Goal: Transaction & Acquisition: Download file/media

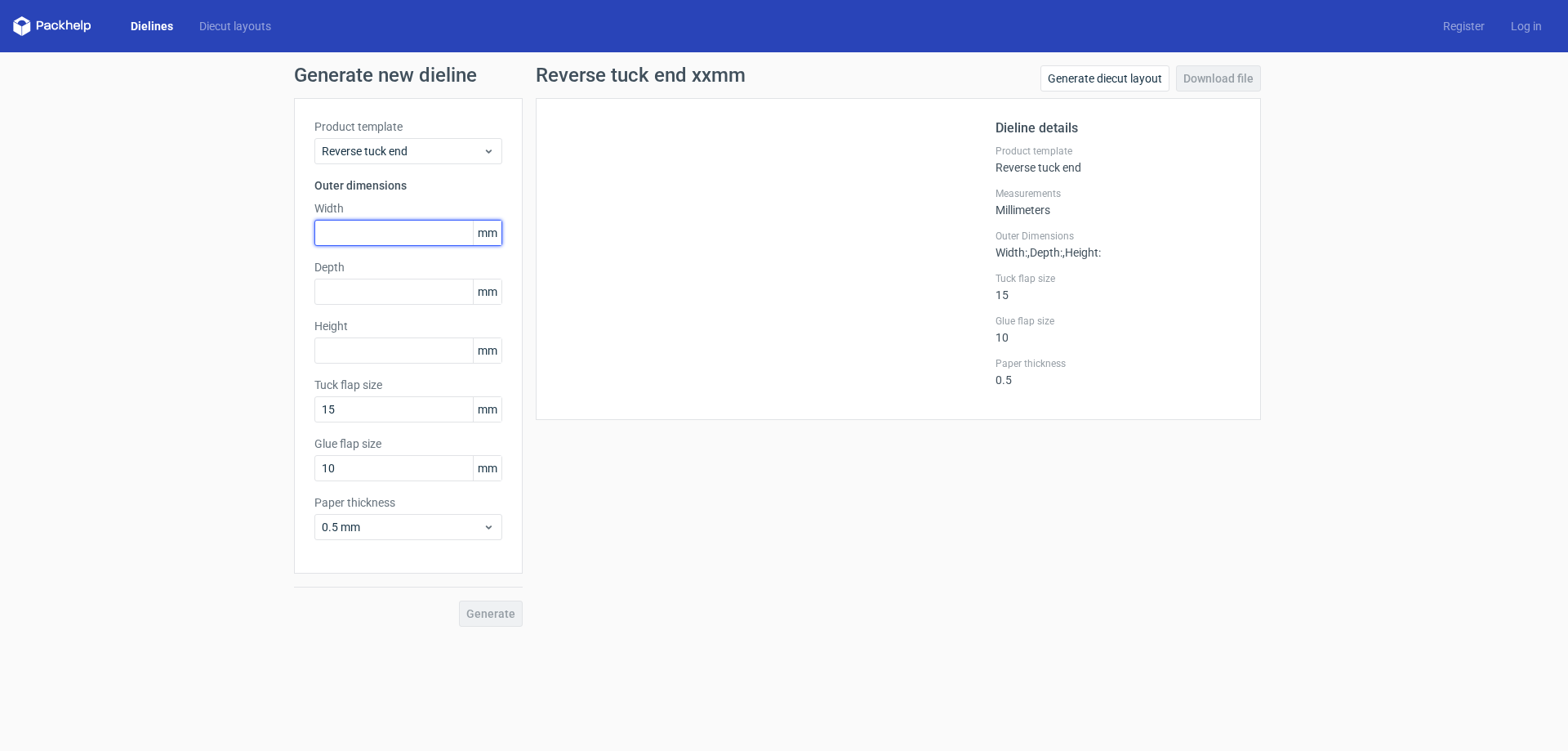
click at [361, 226] on input "text" at bounding box center [408, 233] width 188 height 26
type input "185"
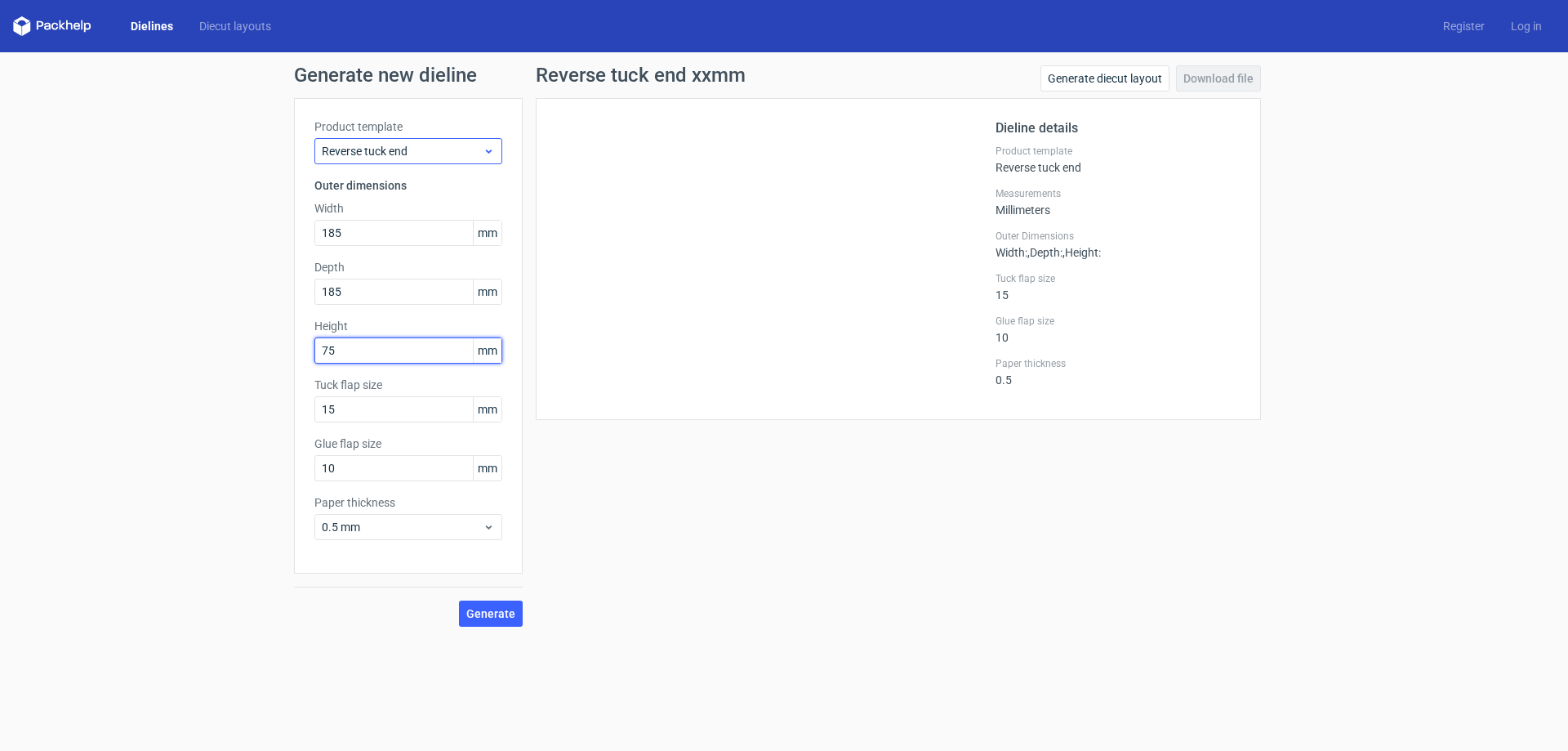
type input "75"
click at [447, 157] on span "Reverse tuck end" at bounding box center [402, 151] width 161 height 16
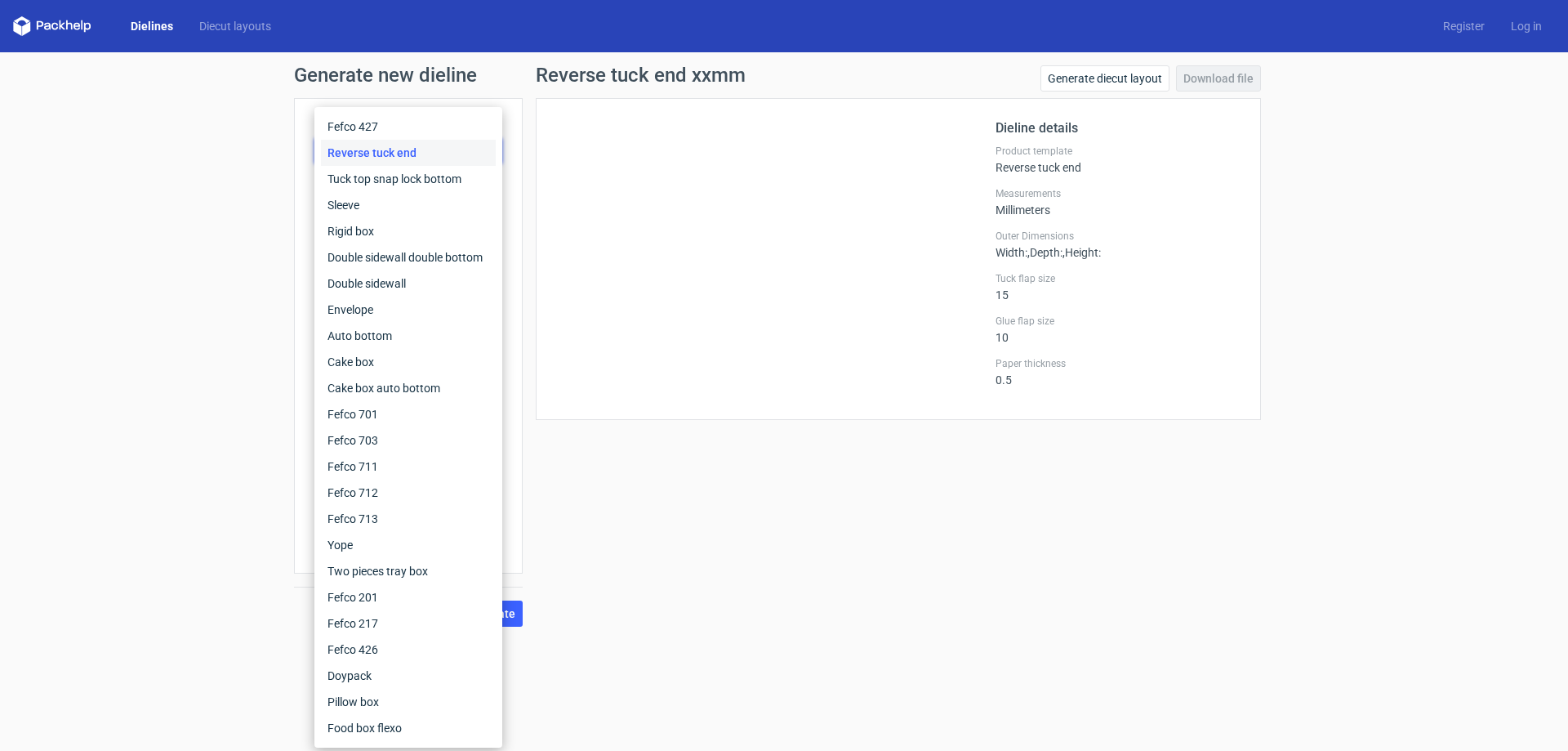
drag, startPoint x: 631, startPoint y: 446, endPoint x: 584, endPoint y: 477, distance: 56.3
click at [631, 447] on div "Reverse tuck end xxmm Generate diecut layout Download file Dieline details Prod…" at bounding box center [898, 346] width 751 height 561
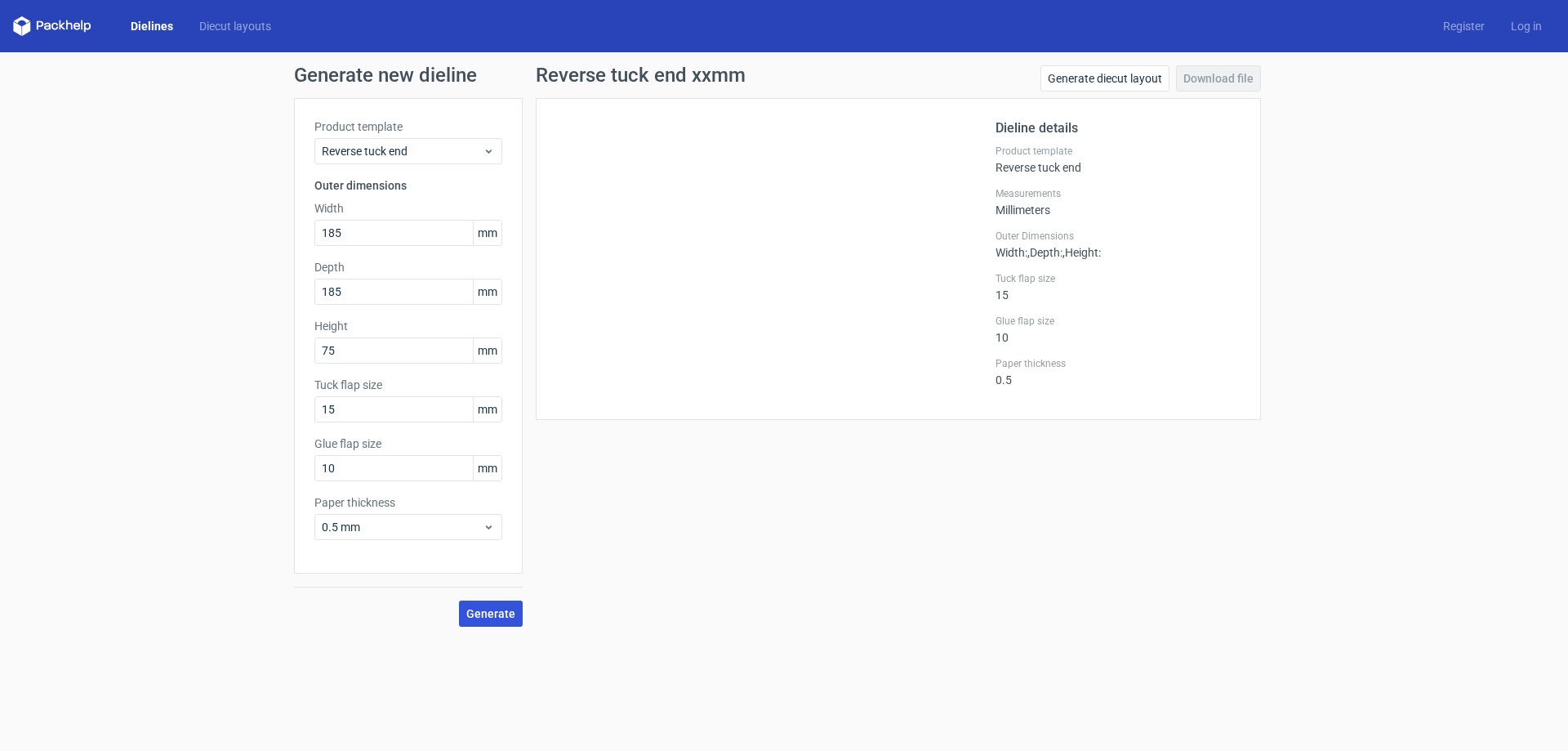
click at [496, 613] on span "Generate" at bounding box center [491, 613] width 49 height 12
click at [393, 305] on div "Product template Reverse tuck end Outer dimensions Width 185 mm Depth 185 mm He…" at bounding box center [408, 336] width 229 height 476
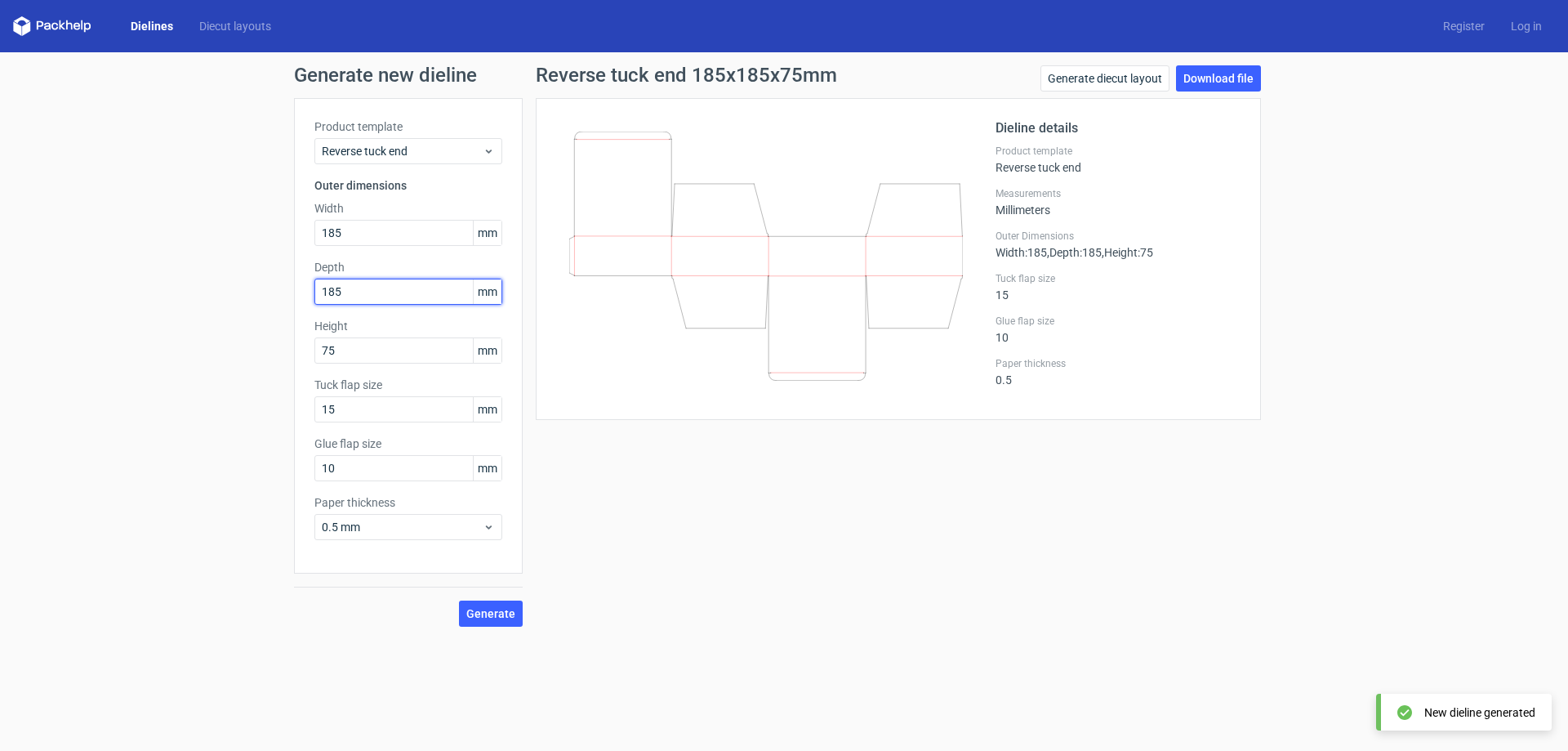
click at [398, 297] on input "185" at bounding box center [408, 291] width 188 height 26
click at [398, 296] on input "185" at bounding box center [408, 291] width 188 height 26
type input "75"
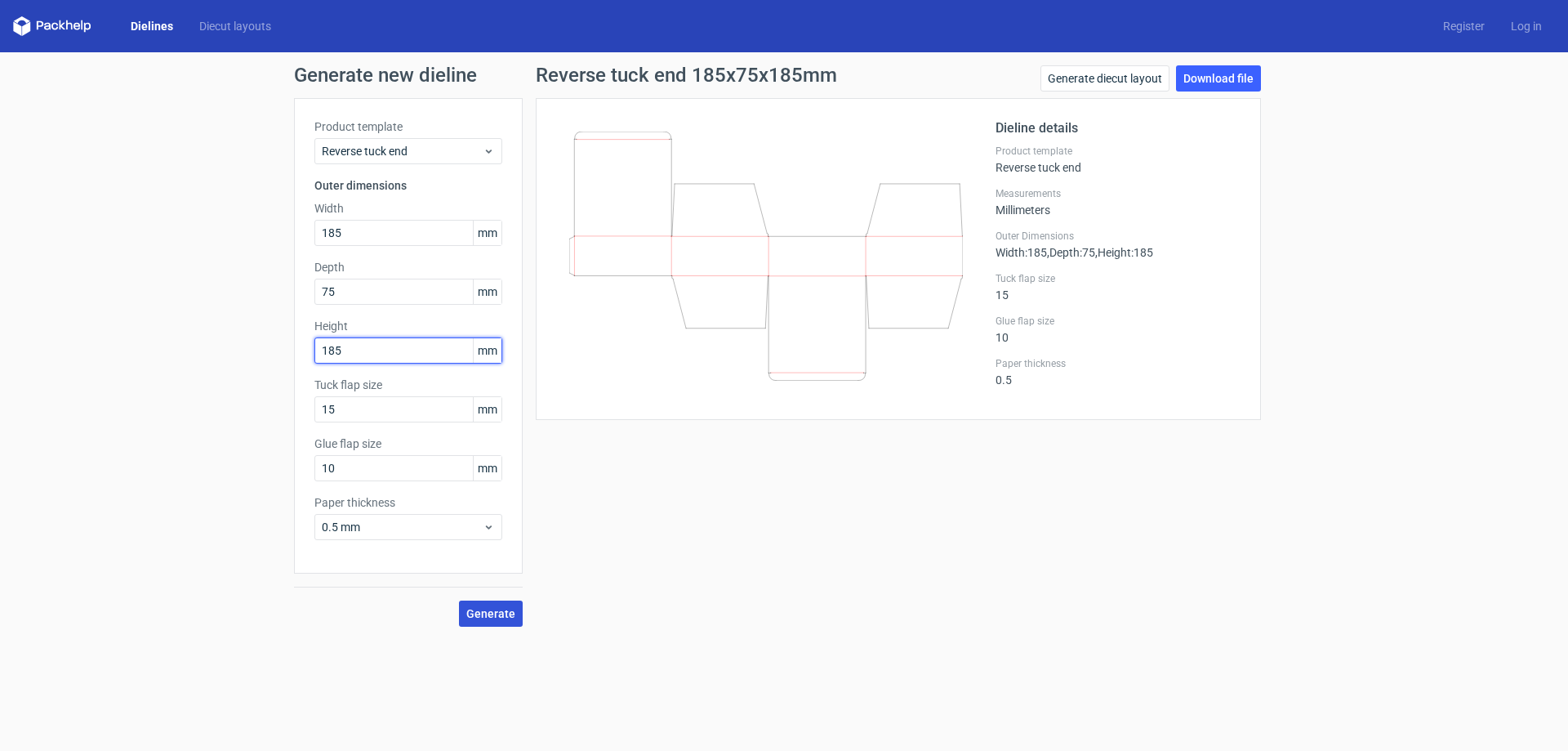
type input "185"
click at [497, 615] on span "Generate" at bounding box center [491, 613] width 49 height 12
click at [1216, 77] on link "Download file" at bounding box center [1218, 78] width 85 height 26
